Goal: Information Seeking & Learning: Learn about a topic

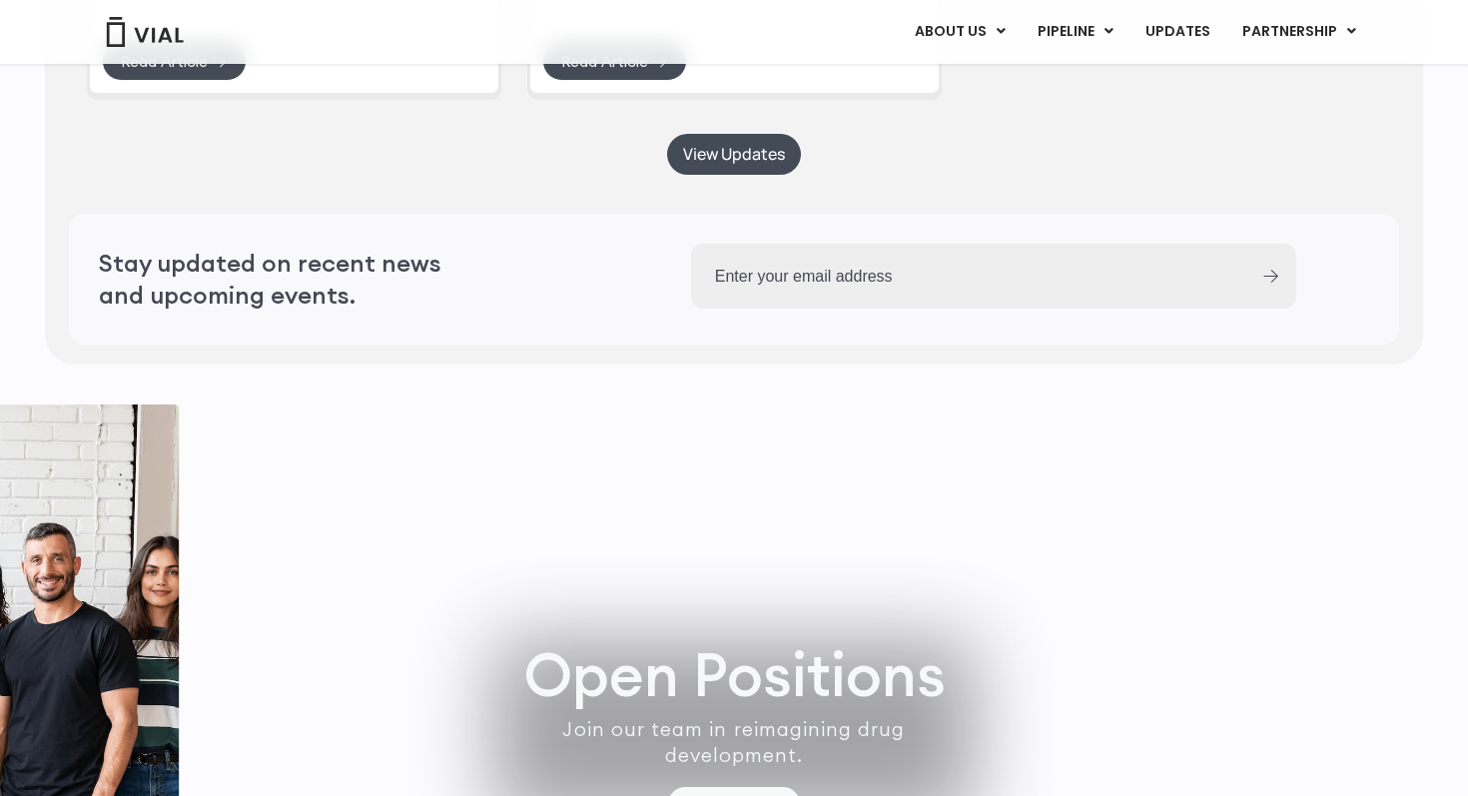
scroll to position [5775, 0]
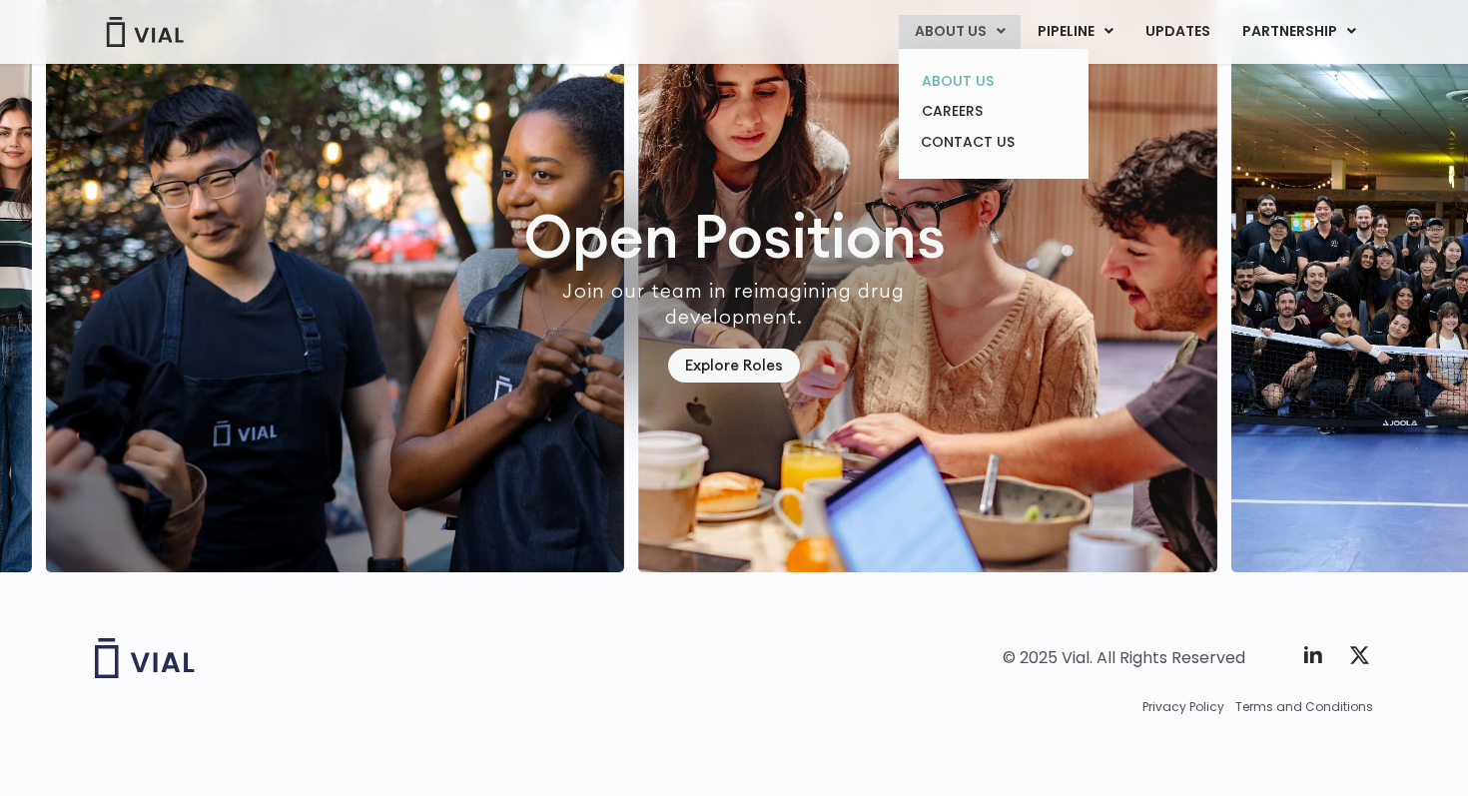
click at [942, 77] on link "ABOUT US" at bounding box center [993, 81] width 175 height 31
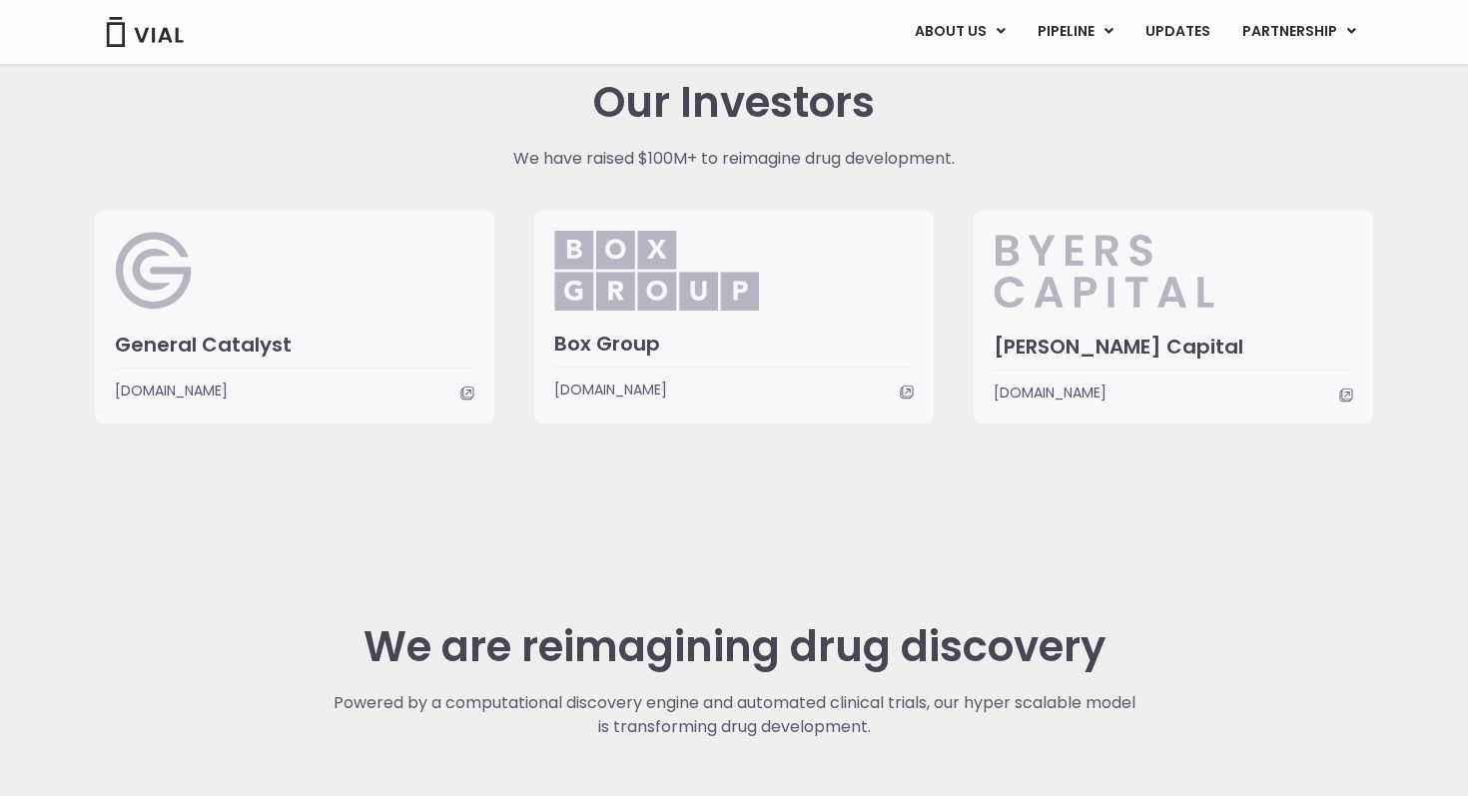
scroll to position [4985, 0]
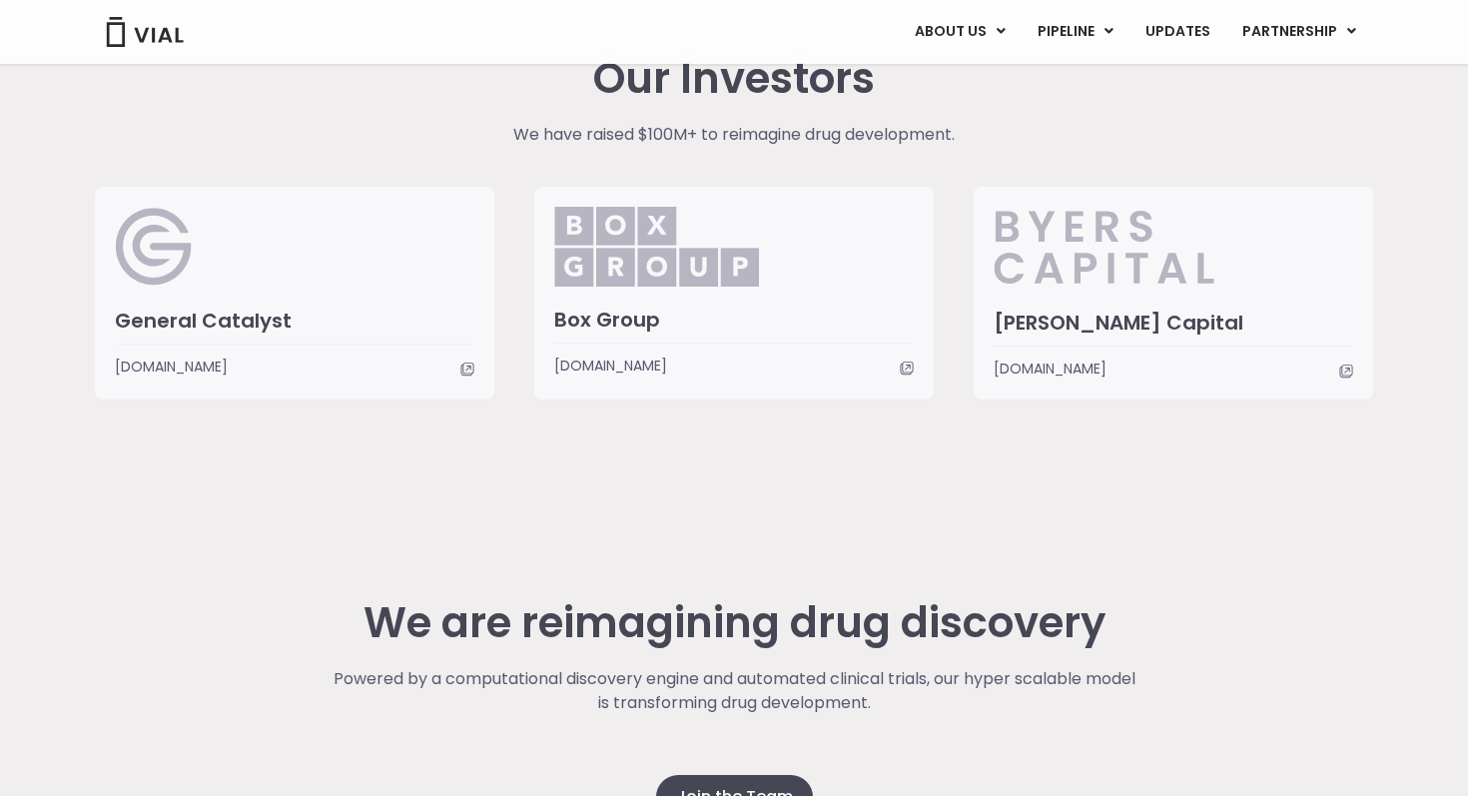
click at [470, 390] on div "General Catalyst [DOMAIN_NAME]" at bounding box center [294, 293] width 399 height 213
click at [919, 359] on div "Box Group [DOMAIN_NAME]" at bounding box center [733, 293] width 399 height 213
click at [1073, 356] on div at bounding box center [1174, 352] width 360 height 12
